Goal: Information Seeking & Learning: Learn about a topic

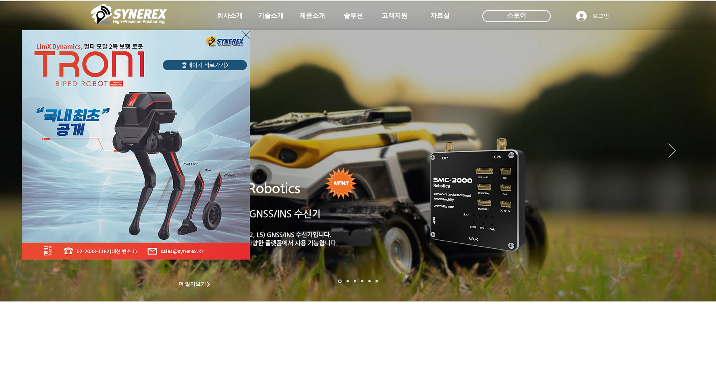
click at [247, 36] on icon "사이트로 돌아가기" at bounding box center [246, 35] width 8 height 10
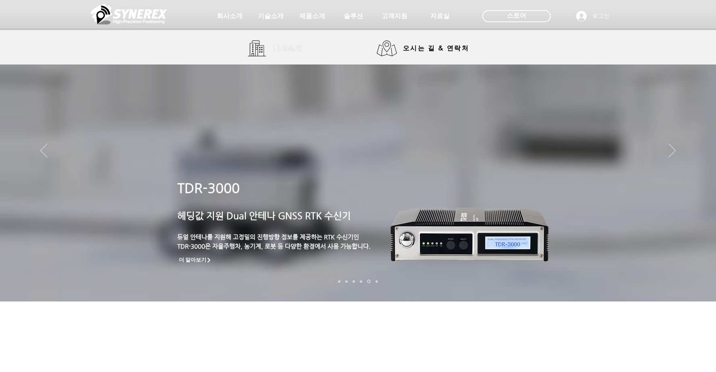
click at [285, 46] on span "회사소개" at bounding box center [288, 48] width 30 height 8
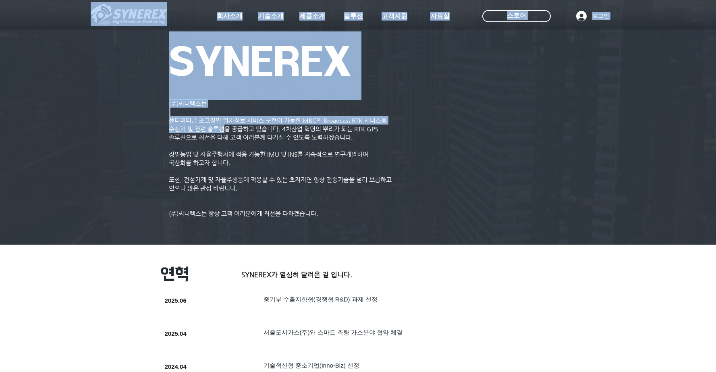
drag, startPoint x: 170, startPoint y: 103, endPoint x: 224, endPoint y: 127, distance: 59.6
click at [225, 129] on span "수신기 및 관련 솔루션을 공급하고 있습니다. 4차산업 혁명의 뿌리가 되는 RTK GPS" at bounding box center [274, 128] width 210 height 7
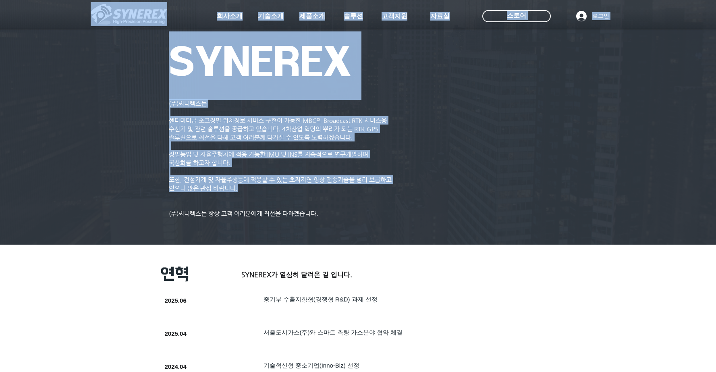
drag, startPoint x: 241, startPoint y: 191, endPoint x: 185, endPoint y: 93, distance: 113.2
copy div "#lore-ips8dolo sit [amet-conse="3"] {adip: #991624;} eli se doe TEM INCI UTL ET…"
